Goal: Task Accomplishment & Management: Manage account settings

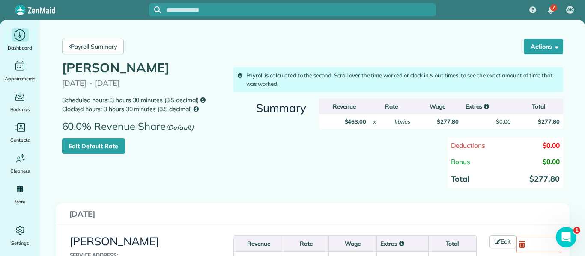
click at [21, 38] on icon "Main" at bounding box center [19, 35] width 13 height 13
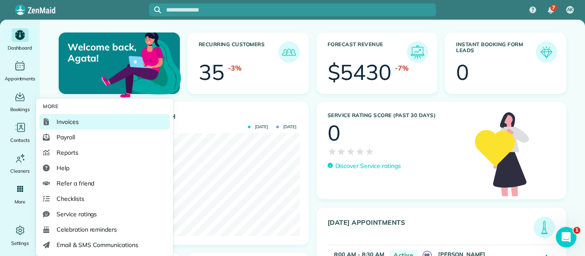
click at [67, 125] on span "Invoices" at bounding box center [68, 122] width 22 height 9
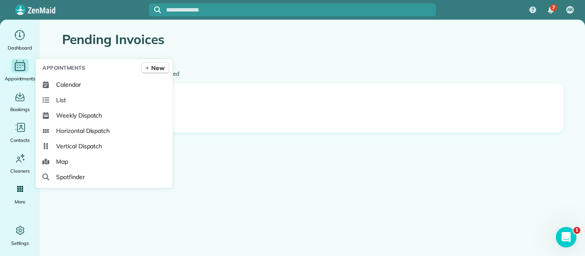
click at [17, 75] on span "Appointments" at bounding box center [20, 78] width 31 height 9
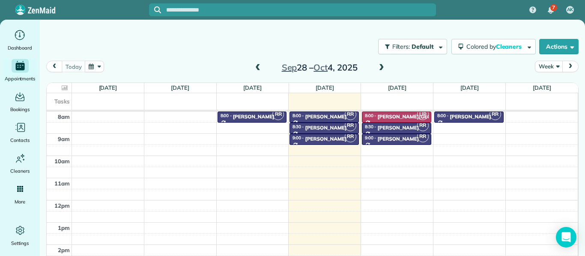
click at [256, 70] on span at bounding box center [257, 68] width 9 height 8
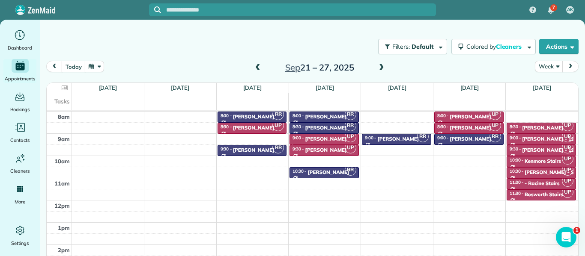
click at [530, 137] on div "Chris Woods - 1924-30 W. Roscoe" at bounding box center [576, 139] width 109 height 6
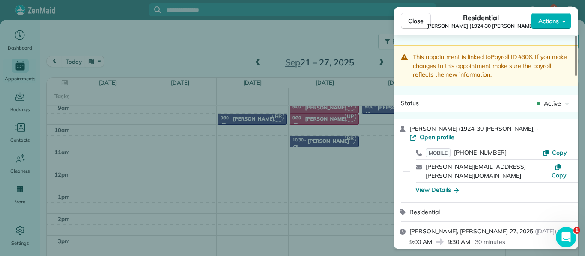
scroll to position [6, 0]
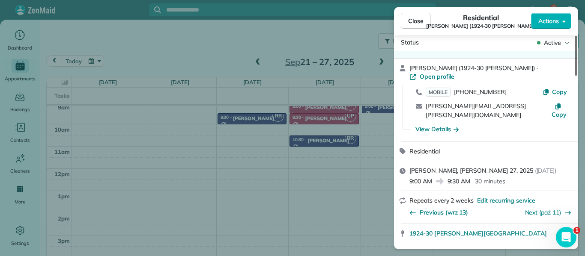
drag, startPoint x: 577, startPoint y: 71, endPoint x: 576, endPoint y: 107, distance: 36.8
click at [576, 76] on div at bounding box center [576, 56] width 3 height 40
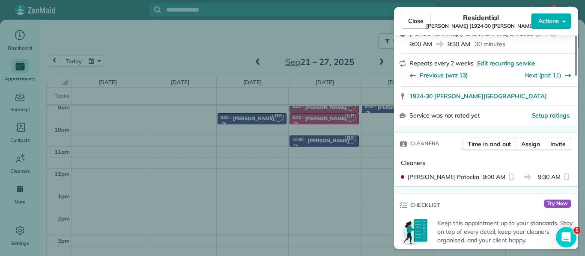
click at [576, 159] on div "Cleaners Urszula Potocka 9:00 AM 9:30 AM" at bounding box center [486, 170] width 184 height 31
click at [577, 133] on div "Cleaners Time in and out Assign Invite" at bounding box center [486, 144] width 184 height 22
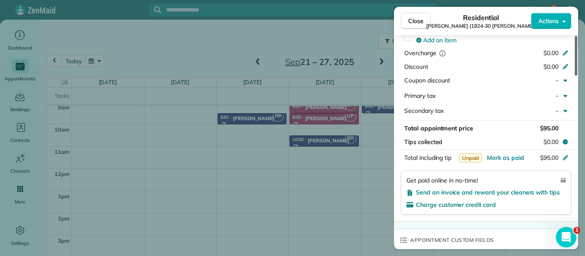
drag, startPoint x: 576, startPoint y: 107, endPoint x: 578, endPoint y: 162, distance: 54.4
click at [577, 76] on div at bounding box center [576, 56] width 3 height 40
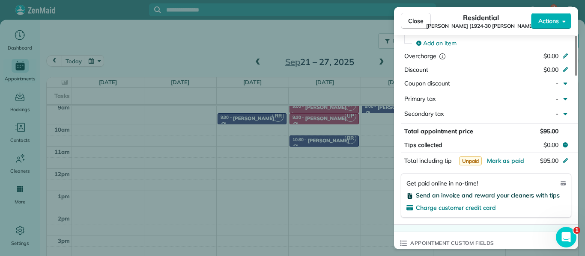
click at [459, 192] on span "Send an invoice and reward your cleaners with tips" at bounding box center [488, 196] width 144 height 8
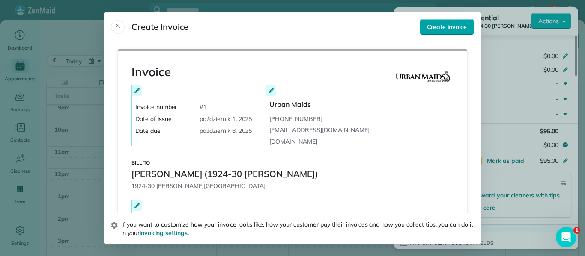
click at [449, 28] on span "Create invoice" at bounding box center [447, 27] width 40 height 9
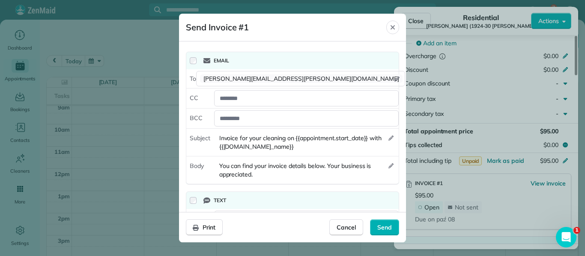
drag, startPoint x: 331, startPoint y: 188, endPoint x: 329, endPoint y: 230, distance: 42.0
click at [329, 230] on div "**********" at bounding box center [292, 128] width 227 height 229
click at [392, 28] on icon "Close" at bounding box center [392, 27] width 4 height 4
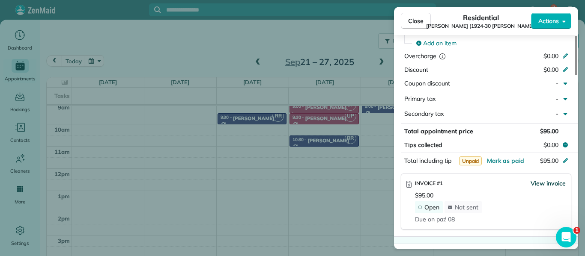
click at [542, 179] on span "View invoice" at bounding box center [547, 183] width 35 height 9
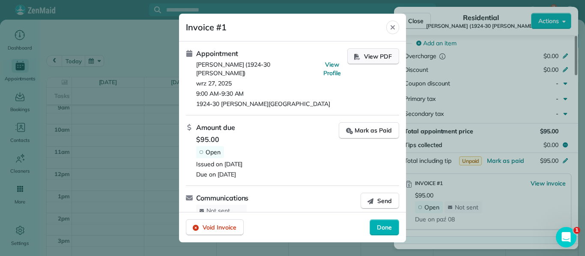
click at [382, 54] on span "View PDF" at bounding box center [378, 56] width 28 height 9
click at [217, 227] on span "Void Invoice" at bounding box center [220, 227] width 34 height 9
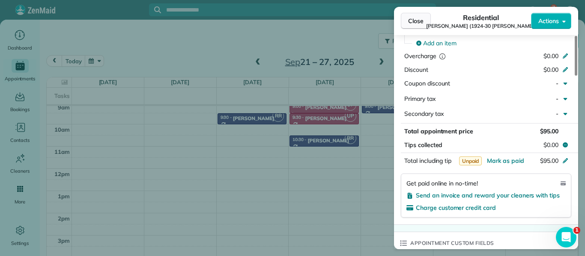
click at [412, 21] on span "Close" at bounding box center [415, 21] width 15 height 9
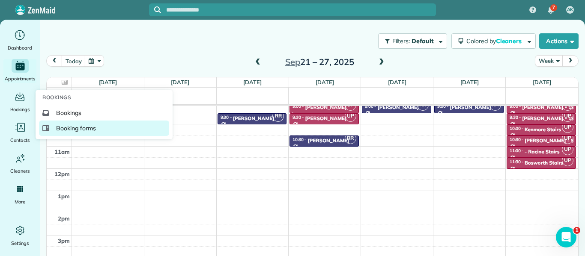
click at [77, 131] on span "Booking forms" at bounding box center [76, 128] width 40 height 9
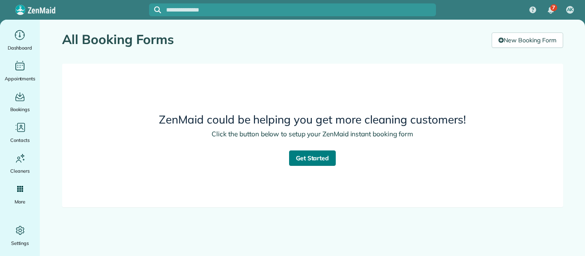
click at [316, 159] on link "Get Started" at bounding box center [312, 158] width 47 height 15
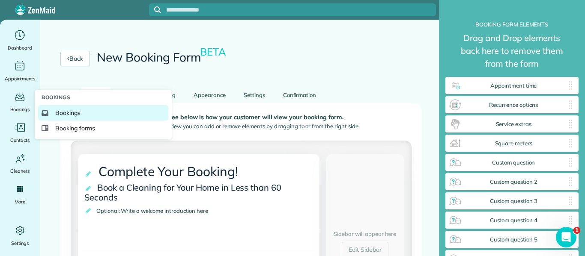
click at [64, 115] on span "Bookings" at bounding box center [67, 113] width 25 height 9
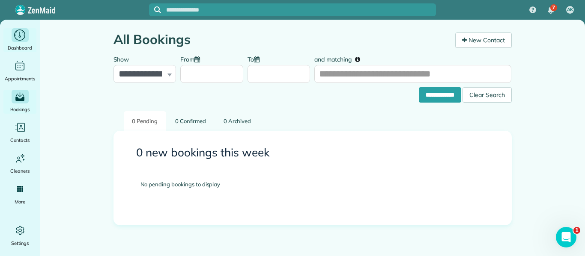
click at [22, 37] on icon "Main" at bounding box center [19, 35] width 13 height 13
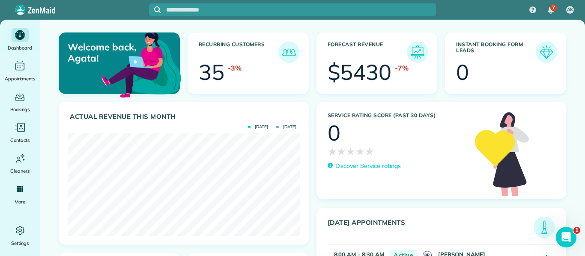
click at [544, 51] on img at bounding box center [546, 52] width 20 height 20
